Goal: Task Accomplishment & Management: Use online tool/utility

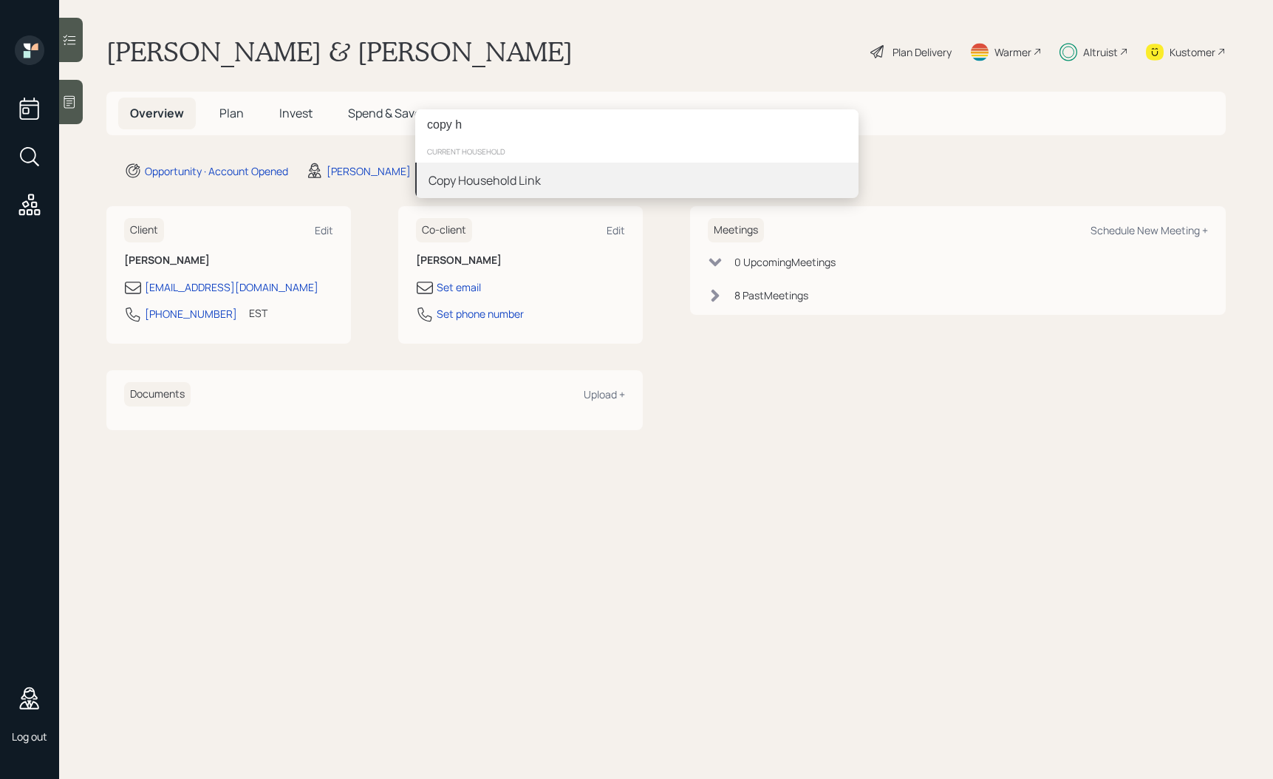
type input "copy h"
